Goal: Navigation & Orientation: Find specific page/section

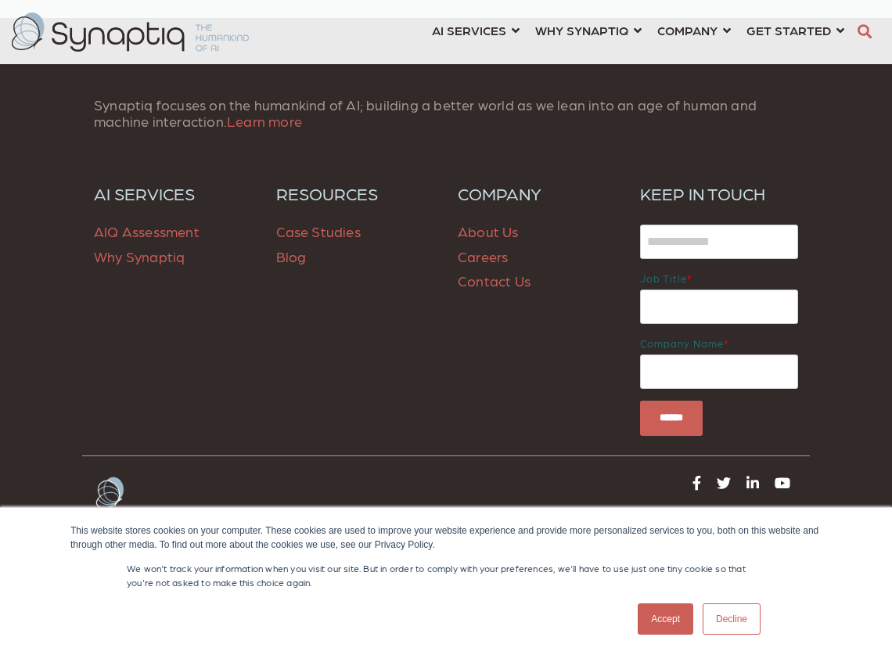
scroll to position [2309, 0]
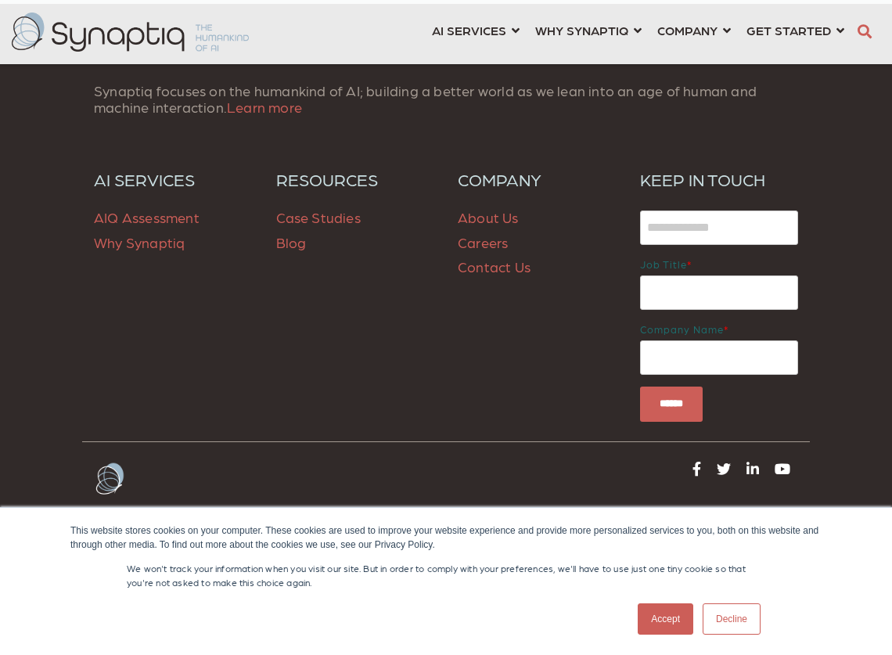
click at [484, 209] on link "About Us" at bounding box center [488, 217] width 61 height 16
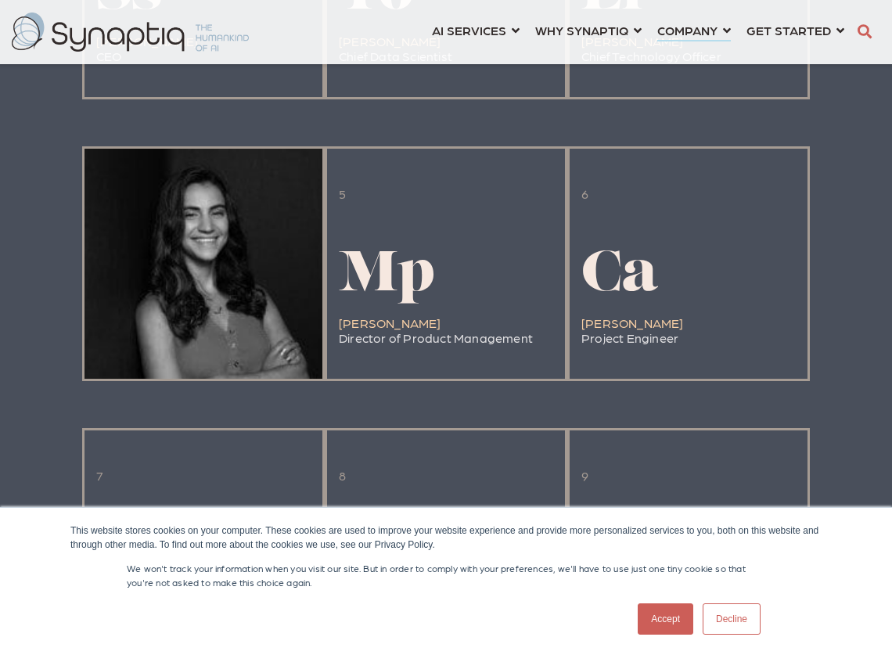
scroll to position [1670, 0]
click at [232, 289] on div at bounding box center [203, 265] width 238 height 230
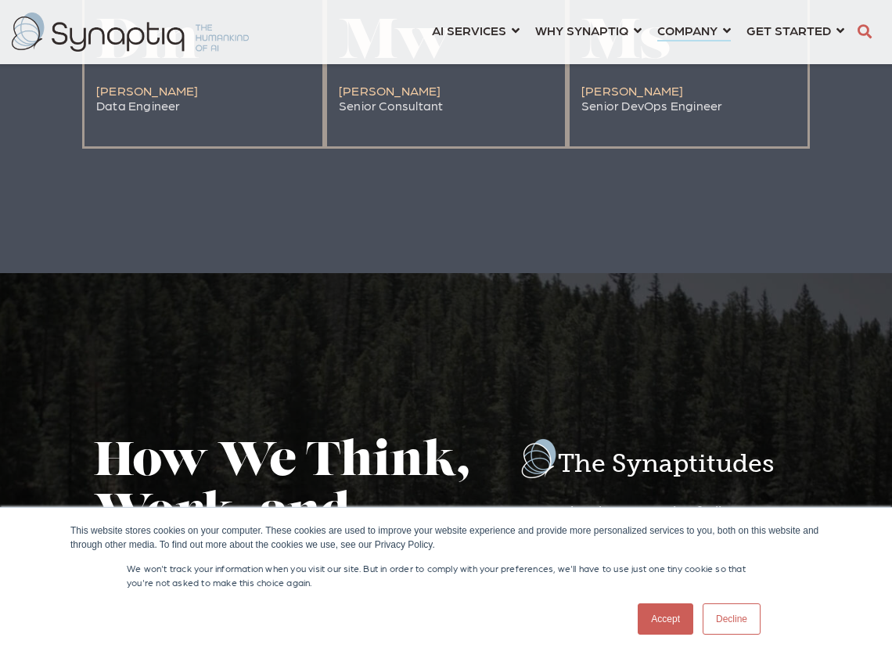
scroll to position [2189, 0]
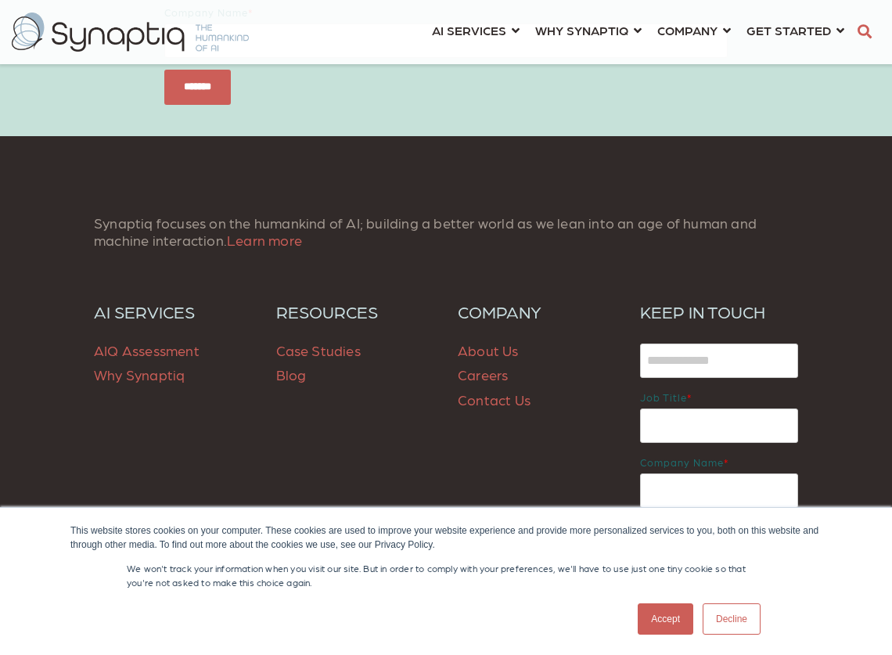
scroll to position [1221, 0]
